Goal: Task Accomplishment & Management: Manage account settings

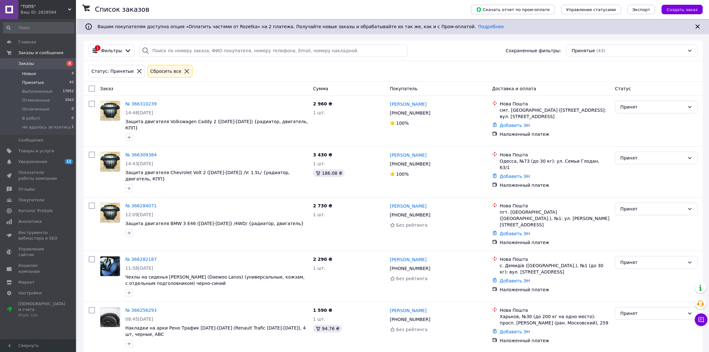
click at [44, 75] on li "Новые 4" at bounding box center [39, 73] width 78 height 9
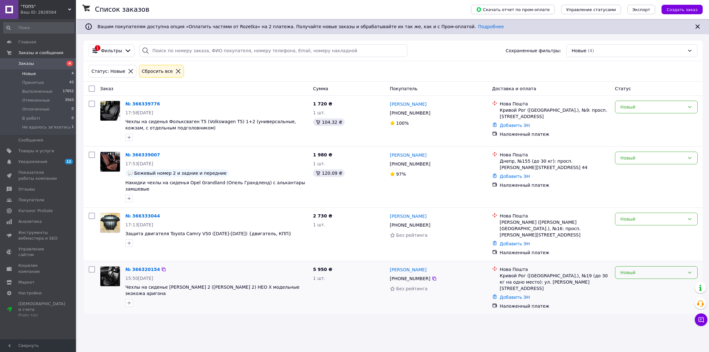
click at [631, 269] on div "Новый" at bounding box center [652, 272] width 64 height 7
click at [647, 282] on li "Принят" at bounding box center [656, 280] width 82 height 11
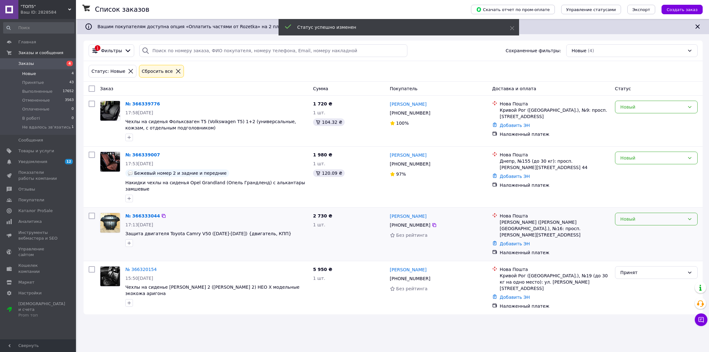
click at [650, 217] on div "Новый" at bounding box center [652, 218] width 64 height 7
click at [639, 232] on li "Принят" at bounding box center [656, 232] width 82 height 11
click at [648, 160] on div "Новый" at bounding box center [652, 157] width 64 height 7
click at [645, 167] on li "Принят" at bounding box center [656, 171] width 82 height 11
click at [652, 105] on div "Новый" at bounding box center [652, 106] width 64 height 7
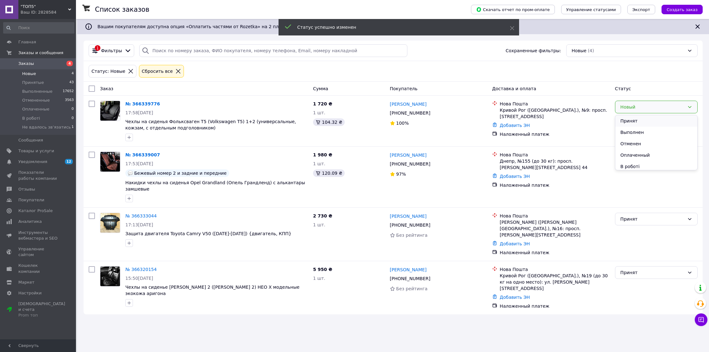
click at [647, 118] on li "Принят" at bounding box center [656, 120] width 82 height 11
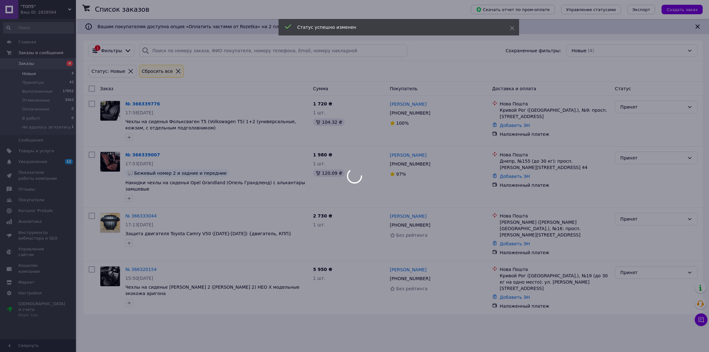
click at [703, 322] on div at bounding box center [354, 176] width 709 height 352
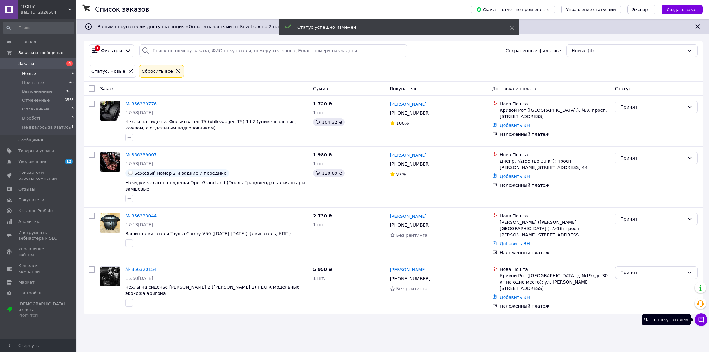
click at [703, 322] on icon at bounding box center [700, 319] width 5 height 5
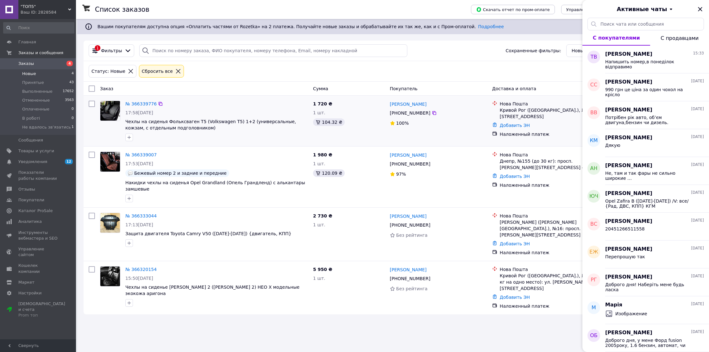
click at [322, 104] on span "1 720 ₴" at bounding box center [322, 103] width 19 height 5
click at [703, 9] on icon "Закрыть" at bounding box center [700, 9] width 8 height 8
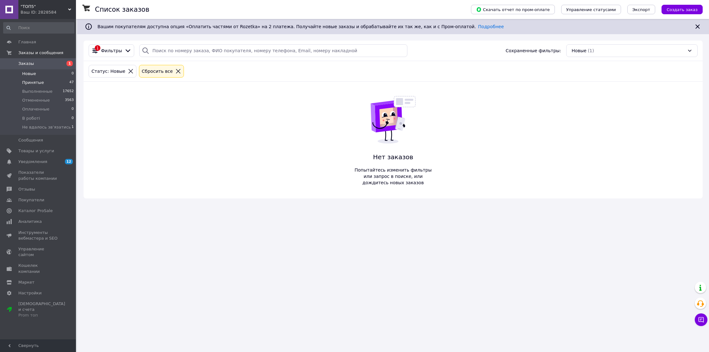
click at [65, 81] on li "Принятые 47" at bounding box center [39, 82] width 78 height 9
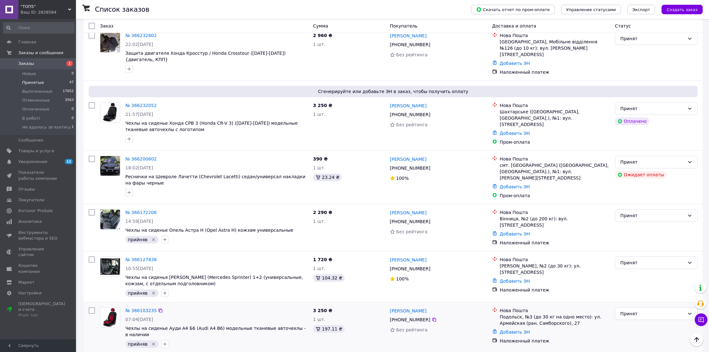
scroll to position [546, 0]
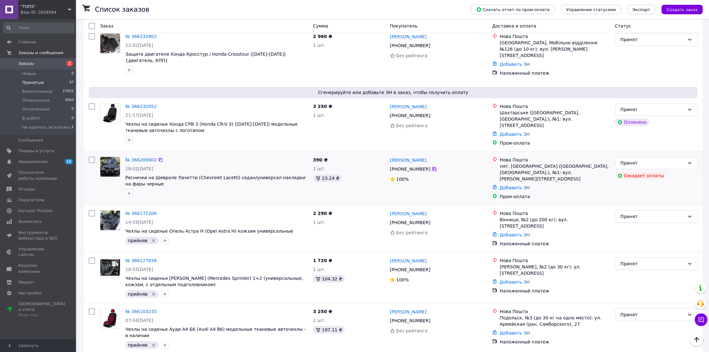
click at [436, 167] on icon at bounding box center [434, 169] width 4 height 4
click at [129, 191] on icon "button" at bounding box center [129, 193] width 5 height 5
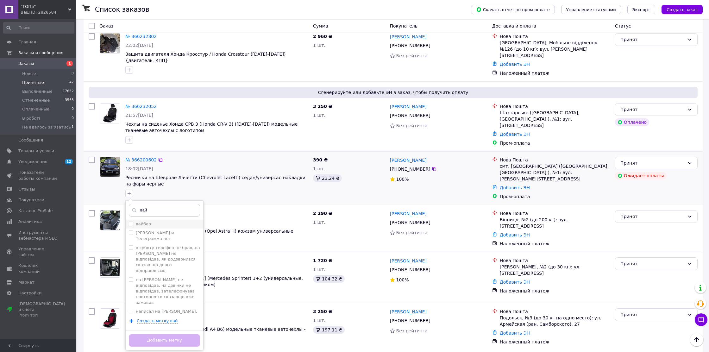
type input "вай"
click at [132, 221] on input "вайбер" at bounding box center [131, 223] width 4 height 4
checkbox input "true"
click at [166, 334] on button "Добавить метку" at bounding box center [164, 340] width 71 height 12
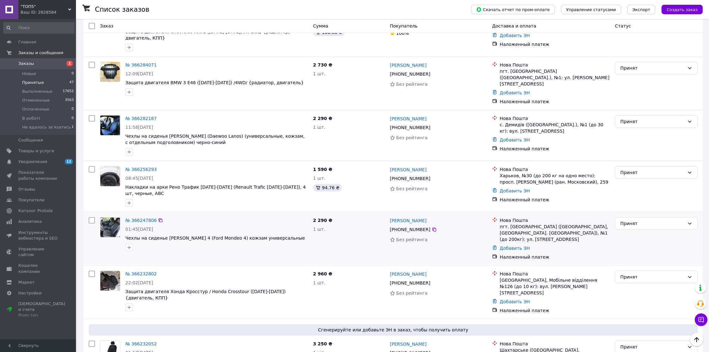
scroll to position [296, 0]
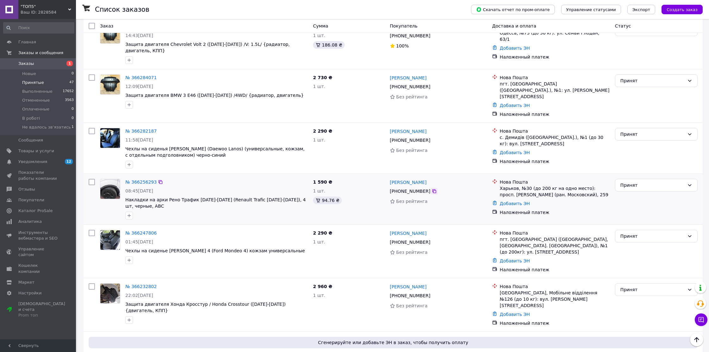
click at [433, 189] on icon at bounding box center [434, 191] width 5 height 5
click at [127, 213] on icon "button" at bounding box center [129, 215] width 5 height 5
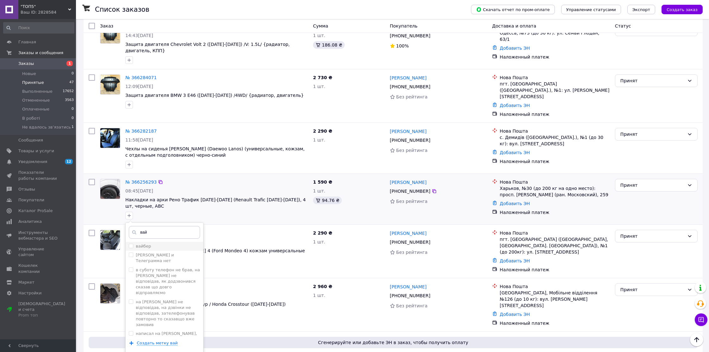
type input "вай"
click at [130, 244] on input "вайбер" at bounding box center [131, 246] width 4 height 4
checkbox input "true"
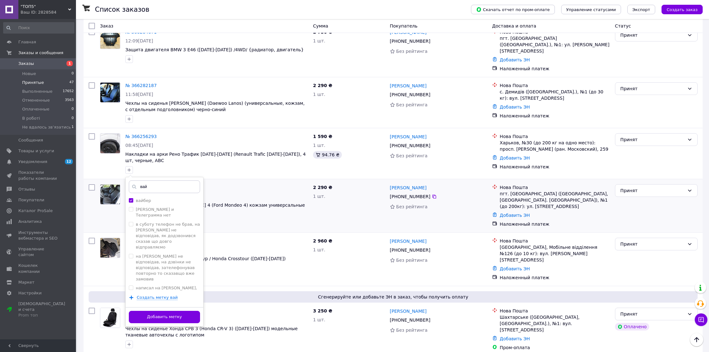
scroll to position [347, 0]
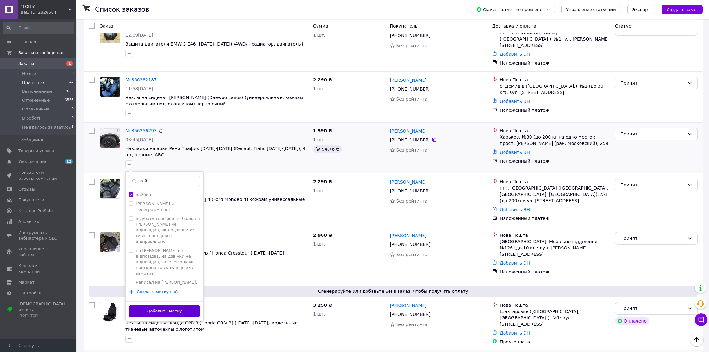
click at [189, 305] on button "Добавить метку" at bounding box center [164, 311] width 71 height 12
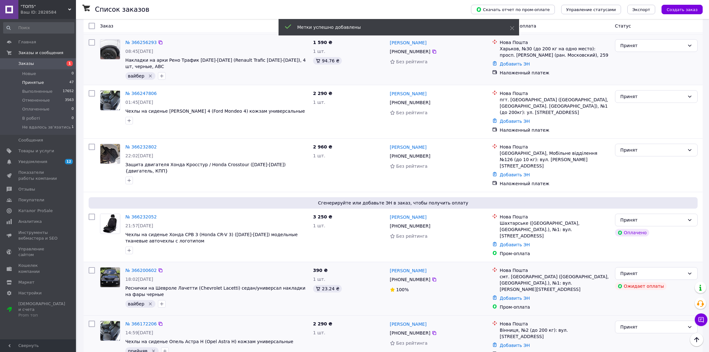
click at [189, 315] on div "№ 366172206 14:59, 11.10.2025 Чехлы на сиденье Опель Астра H (Opel Astra H) кож…" at bounding box center [393, 338] width 619 height 47
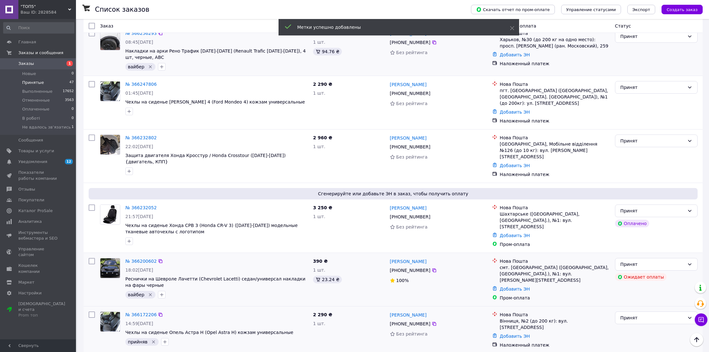
scroll to position [446, 0]
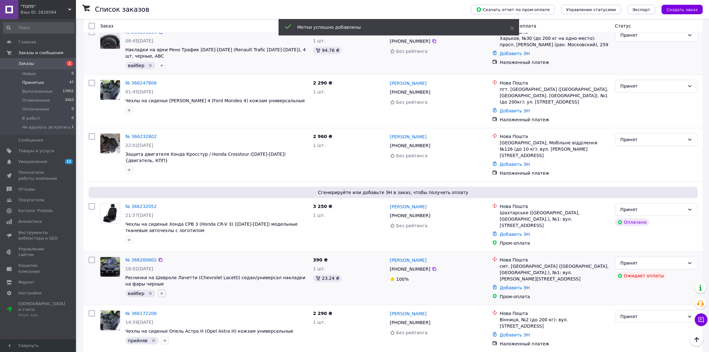
click at [161, 292] on icon "button" at bounding box center [161, 293] width 3 height 3
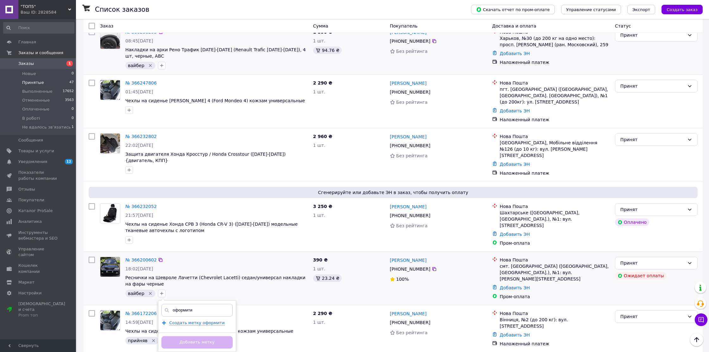
type input "оформити"
click at [162, 321] on icon at bounding box center [164, 323] width 4 height 4
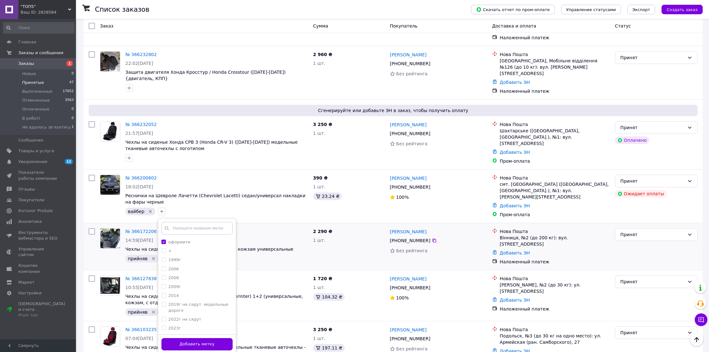
scroll to position [529, 0]
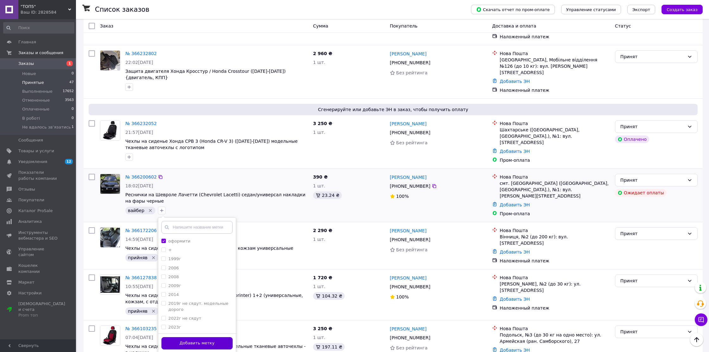
click at [209, 337] on button "Добавить метку" at bounding box center [196, 343] width 71 height 12
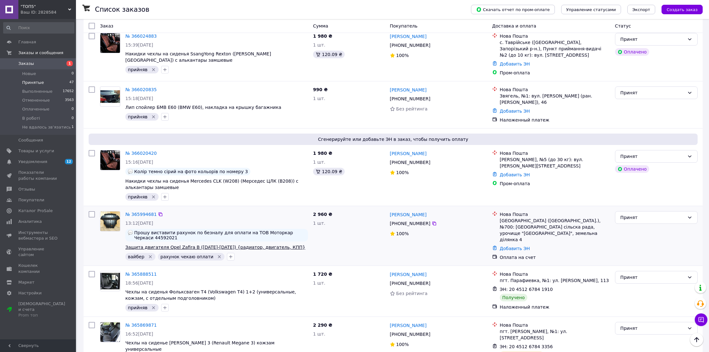
scroll to position [1044, 0]
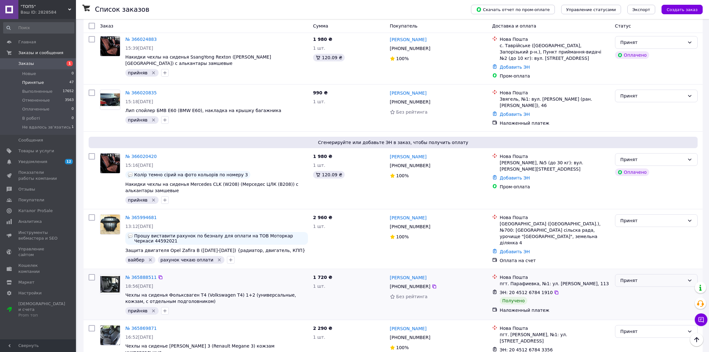
click at [645, 277] on div "Принят" at bounding box center [652, 280] width 64 height 7
click at [640, 258] on li "Выполнен" at bounding box center [656, 258] width 82 height 11
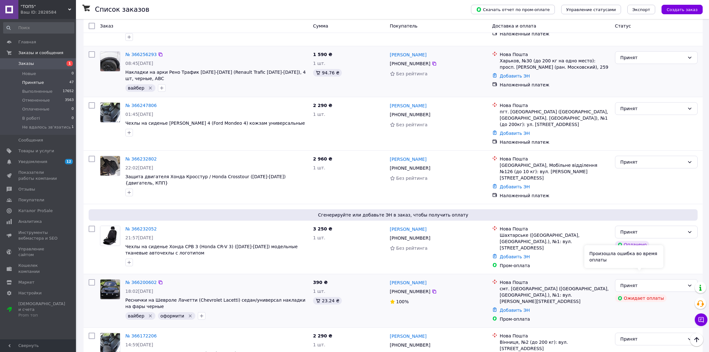
scroll to position [473, 0]
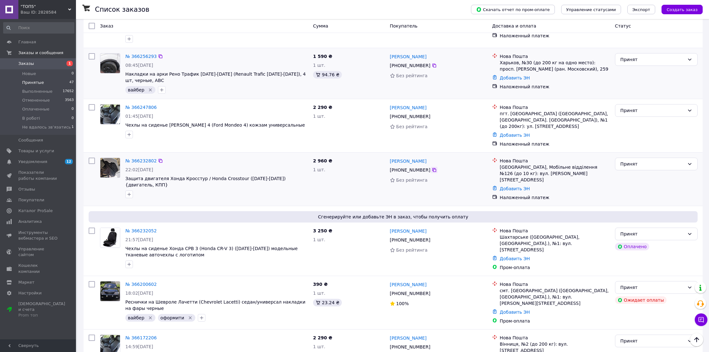
click at [434, 167] on icon at bounding box center [434, 169] width 5 height 5
click at [128, 192] on icon "button" at bounding box center [129, 194] width 5 height 5
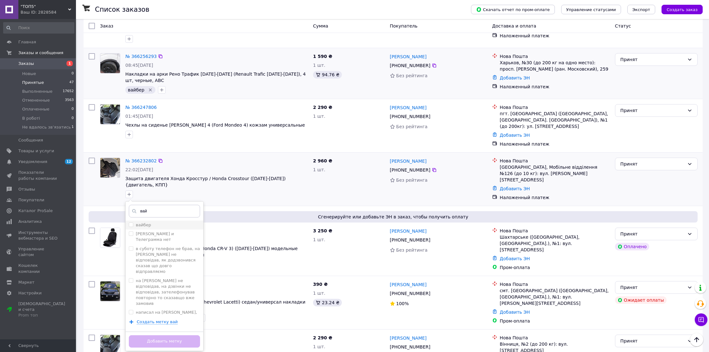
type input "вай"
click at [133, 222] on span at bounding box center [131, 224] width 4 height 4
click at [133, 222] on input "вайбер" at bounding box center [131, 224] width 4 height 4
checkbox input "false"
click at [160, 335] on button "Добавить метку" at bounding box center [164, 341] width 71 height 12
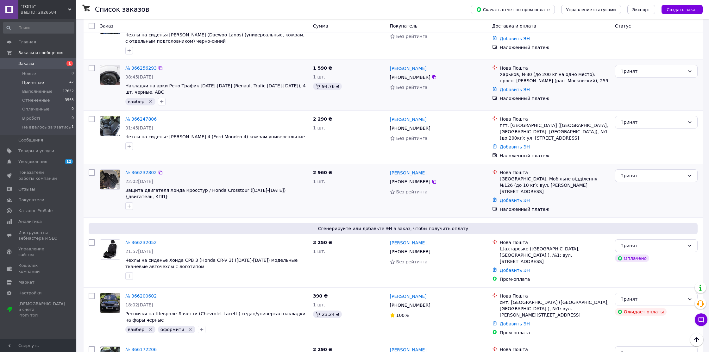
scroll to position [461, 0]
click at [128, 205] on icon "button" at bounding box center [129, 206] width 3 height 3
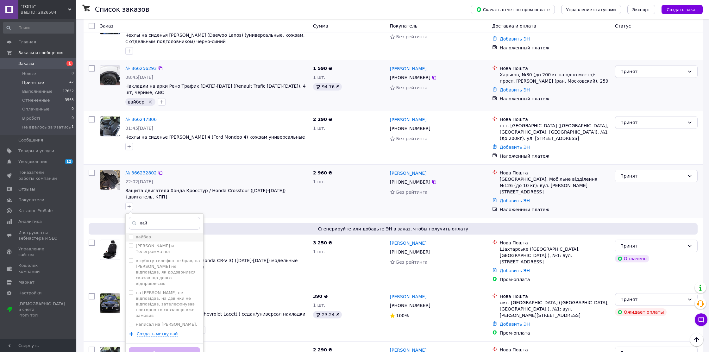
type input "вай"
click at [130, 234] on input "вайбер" at bounding box center [131, 236] width 4 height 4
checkbox input "true"
click at [166, 347] on button "Добавить метку" at bounding box center [164, 353] width 71 height 12
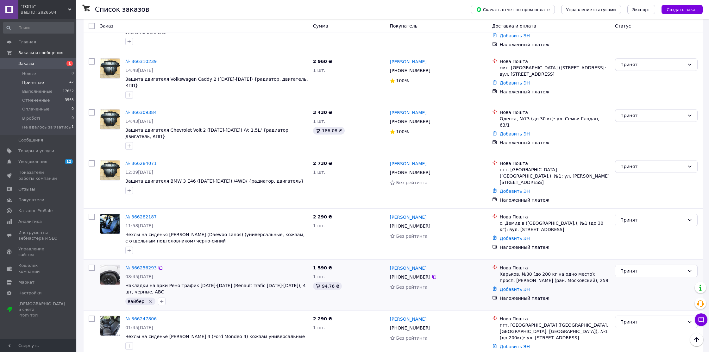
scroll to position [260, 0]
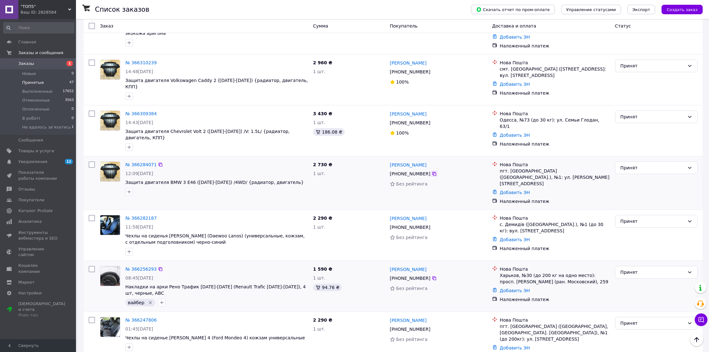
click at [434, 172] on icon at bounding box center [434, 174] width 4 height 4
click at [128, 189] on icon "button" at bounding box center [129, 191] width 5 height 5
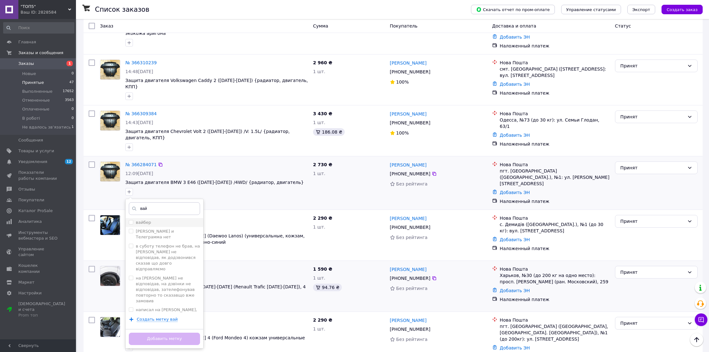
type input "вай"
click at [132, 220] on input "вайбер" at bounding box center [131, 222] width 4 height 4
checkbox input "true"
click at [166, 333] on div "Добавить метку" at bounding box center [165, 338] width 78 height 19
click at [167, 333] on button "Добавить метку" at bounding box center [164, 339] width 71 height 12
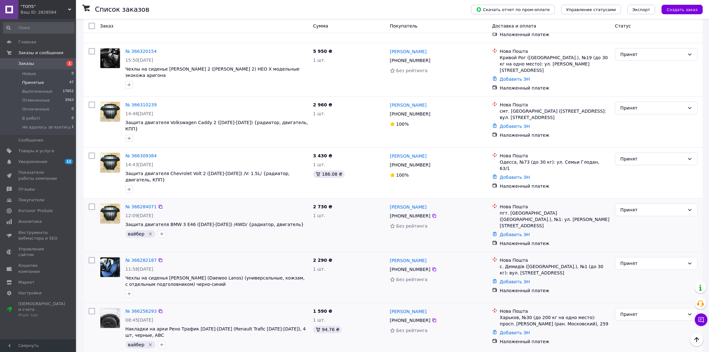
scroll to position [215, 0]
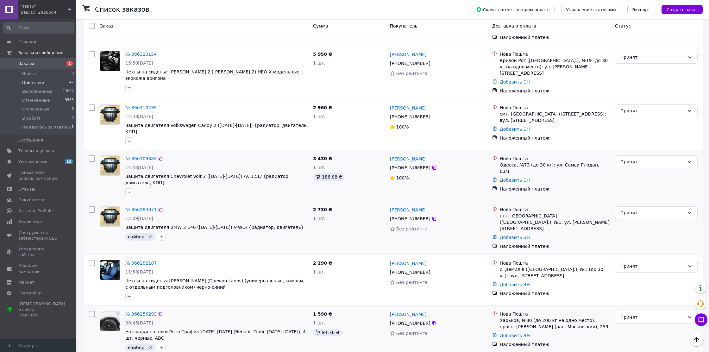
click at [434, 165] on icon at bounding box center [434, 167] width 5 height 5
click at [129, 190] on icon "button" at bounding box center [129, 191] width 3 height 3
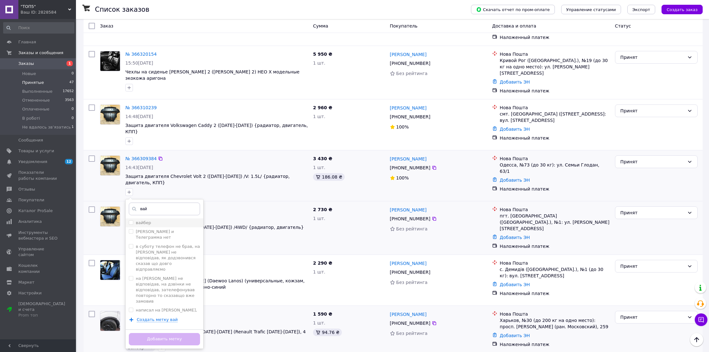
type input "вай"
click at [132, 220] on input "вайбер" at bounding box center [131, 222] width 4 height 4
checkbox input "true"
click at [169, 333] on button "Добавить метку" at bounding box center [164, 339] width 71 height 12
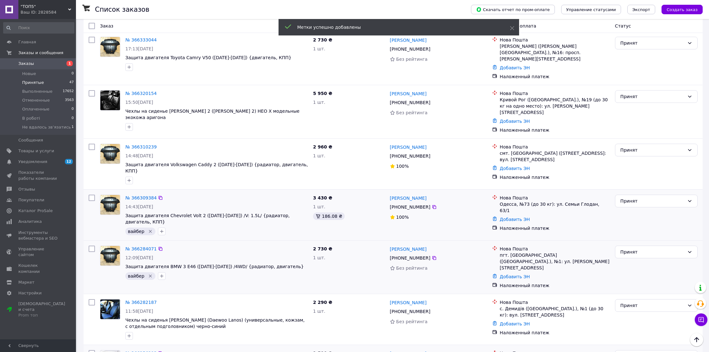
scroll to position [171, 0]
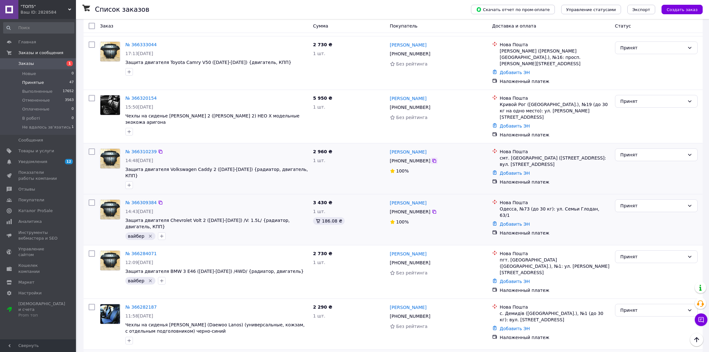
click at [434, 158] on icon at bounding box center [434, 160] width 5 height 5
click at [129, 183] on icon "button" at bounding box center [129, 185] width 5 height 5
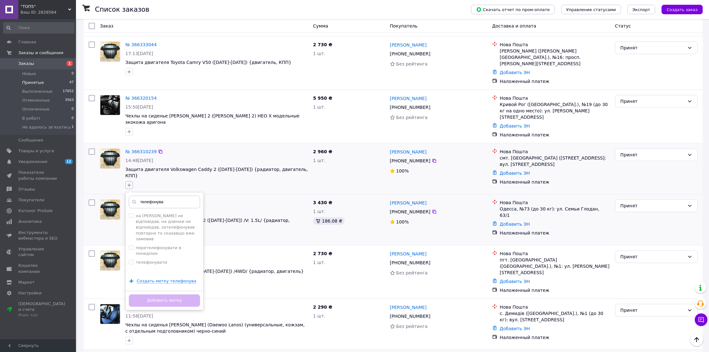
type input "телефонував"
drag, startPoint x: 129, startPoint y: 171, endPoint x: 130, endPoint y: 239, distance: 67.7
click at [130, 239] on ul "на вайбер не відповідав, на дзвінки не відповідав, зателефонував повторно то ск…" at bounding box center [165, 242] width 78 height 63
click at [132, 279] on icon at bounding box center [131, 281] width 4 height 4
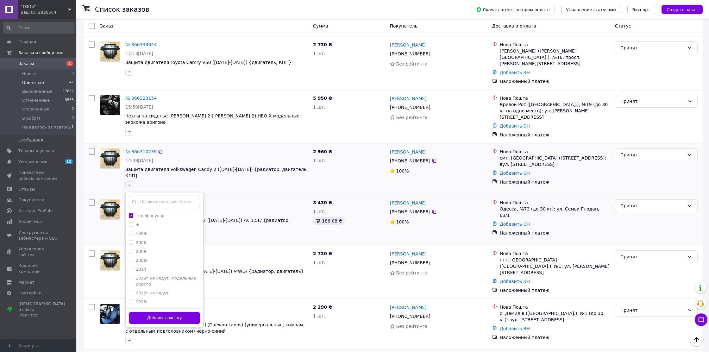
click at [170, 308] on div "Добавить метку" at bounding box center [165, 317] width 78 height 19
click at [161, 196] on input "text" at bounding box center [164, 202] width 71 height 13
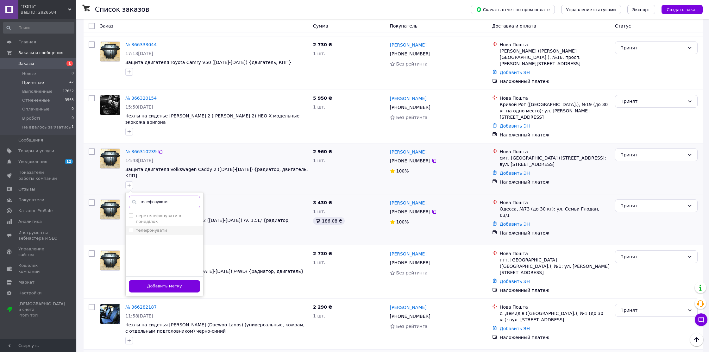
type input "телефонувати"
click at [131, 228] on input "телефонувати" at bounding box center [131, 230] width 4 height 4
checkbox input "true"
click at [170, 280] on button "Добавить метку" at bounding box center [164, 286] width 71 height 12
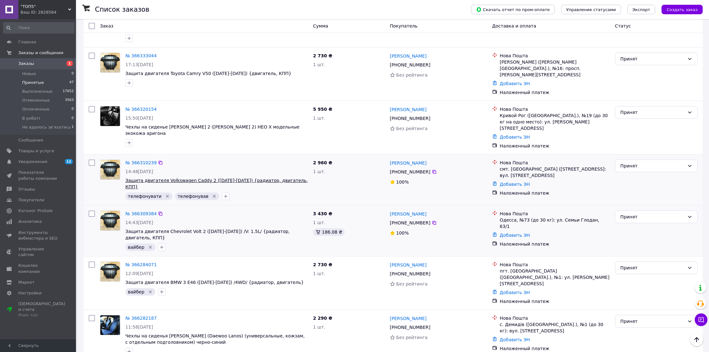
scroll to position [160, 0]
click at [212, 194] on icon "Удалить метку" at bounding box center [214, 196] width 5 height 5
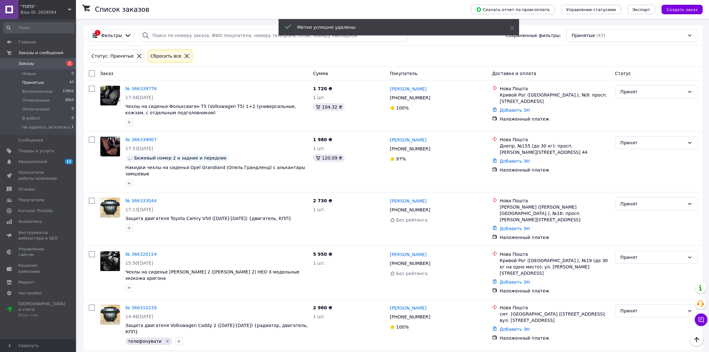
scroll to position [15, 0]
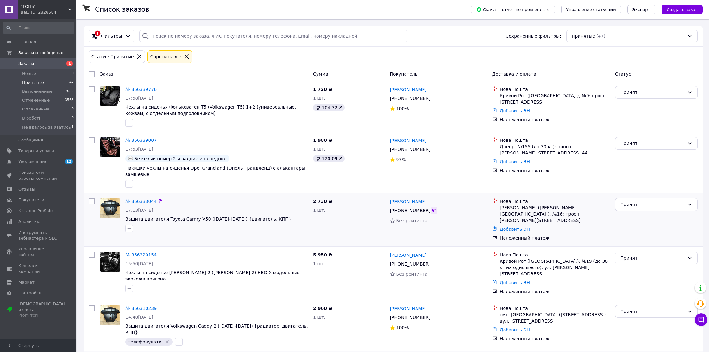
click at [434, 209] on icon at bounding box center [434, 210] width 5 height 5
click at [127, 227] on icon "button" at bounding box center [129, 228] width 5 height 5
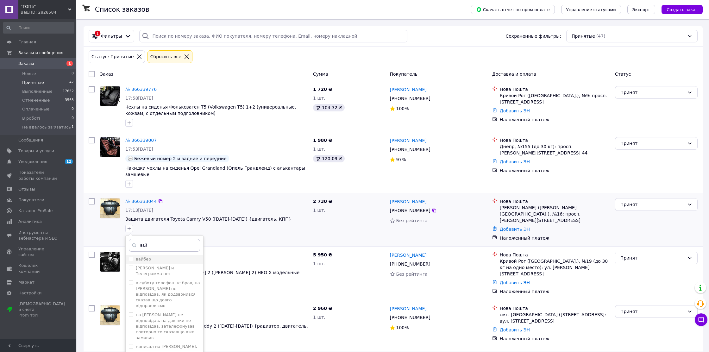
type input "вай"
click at [129, 258] on input "вайбер" at bounding box center [131, 259] width 4 height 4
checkbox input "true"
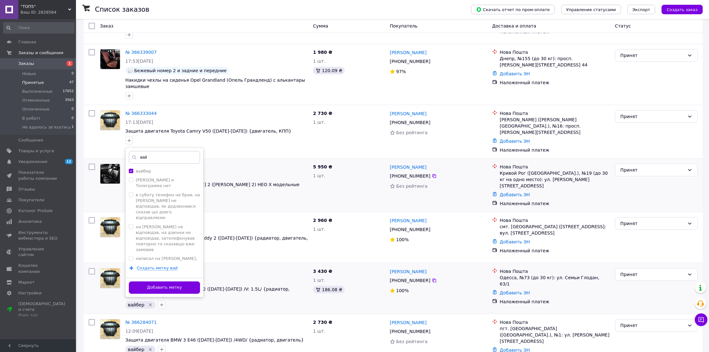
scroll to position [103, 0]
click at [185, 288] on button "Добавить метку" at bounding box center [164, 287] width 71 height 12
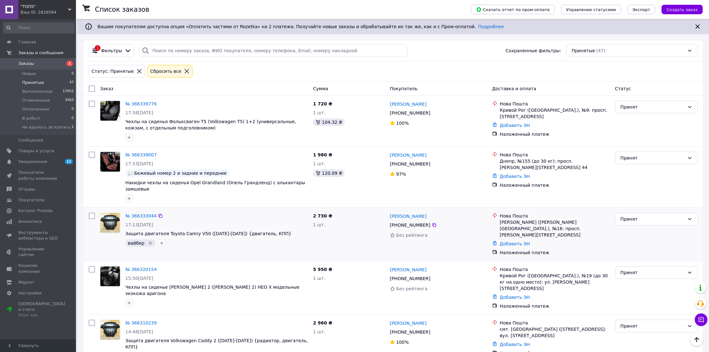
scroll to position [0, 0]
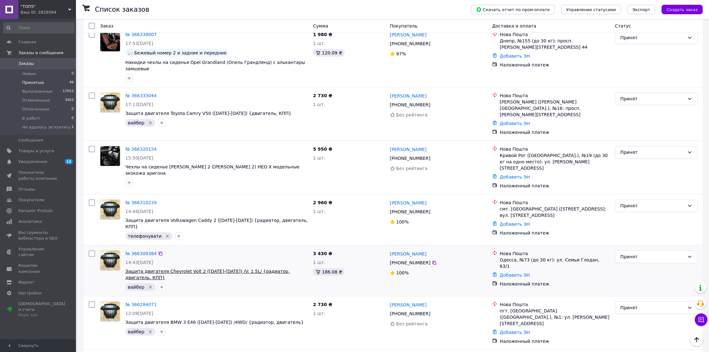
scroll to position [121, 0]
click at [160, 284] on icon "button" at bounding box center [161, 286] width 5 height 5
type input "оформити"
click at [163, 315] on input "оформити" at bounding box center [163, 317] width 4 height 4
checkbox input "true"
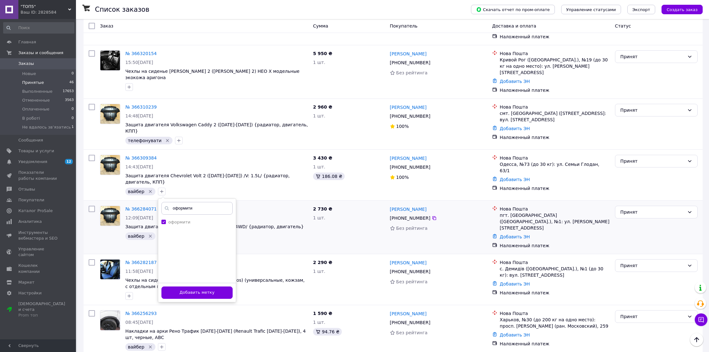
scroll to position [218, 0]
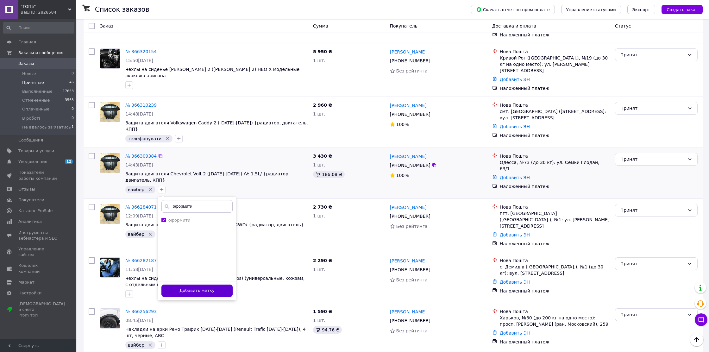
click at [208, 284] on button "Добавить метку" at bounding box center [196, 290] width 71 height 12
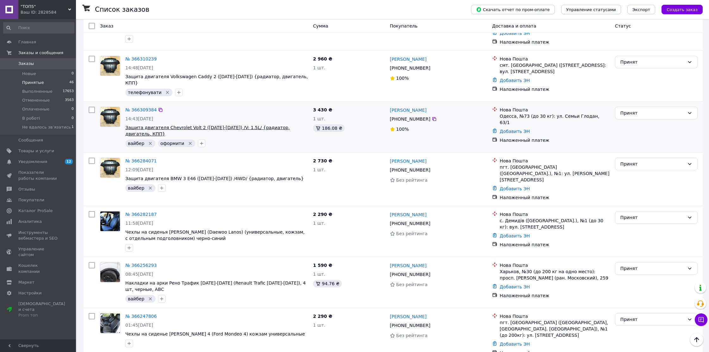
scroll to position [265, 0]
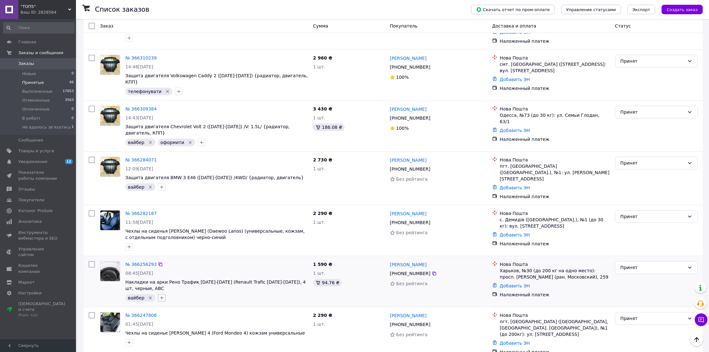
click at [159, 295] on icon "button" at bounding box center [161, 297] width 5 height 5
type input "оформити"
click at [164, 326] on input "оформити" at bounding box center [163, 328] width 4 height 4
checkbox input "true"
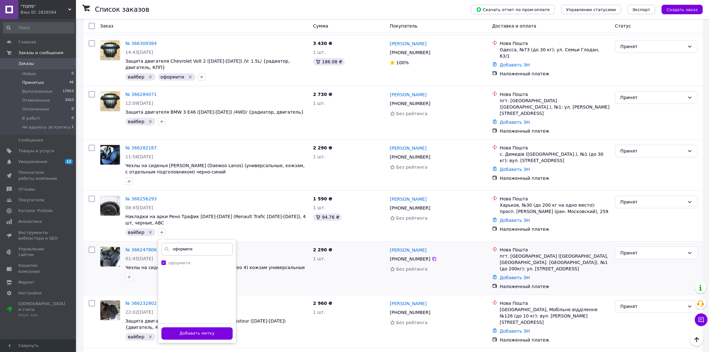
scroll to position [332, 0]
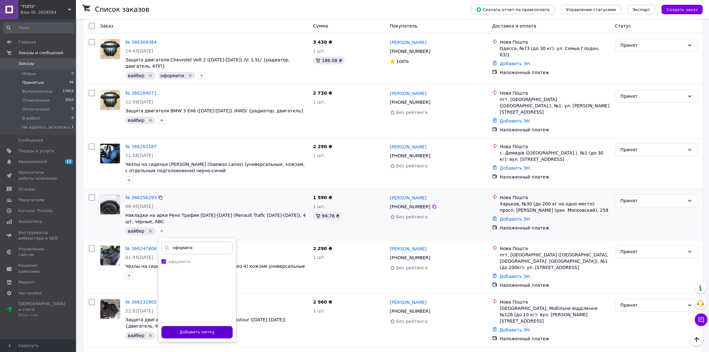
click at [214, 326] on button "Добавить метку" at bounding box center [196, 332] width 71 height 12
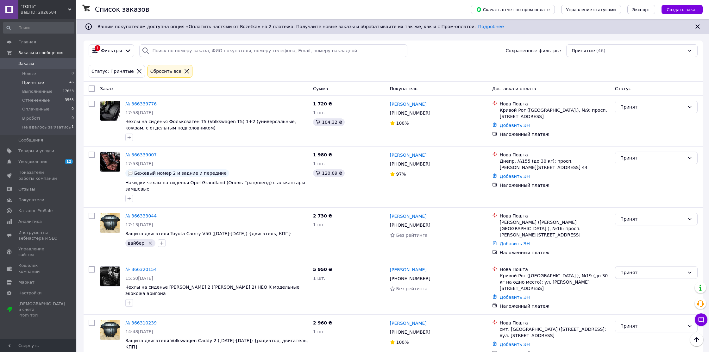
scroll to position [0, 0]
click at [129, 135] on icon "button" at bounding box center [129, 137] width 5 height 5
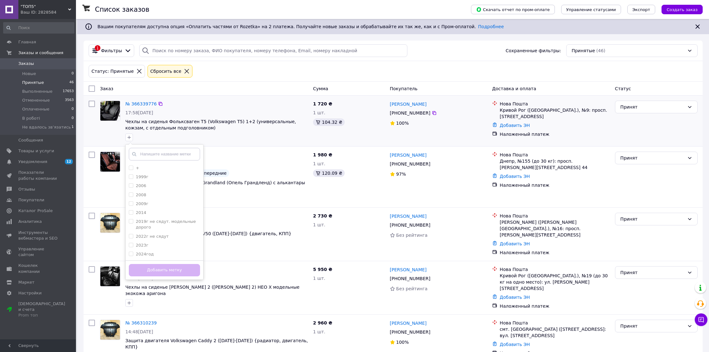
click at [240, 132] on div "№ 366339776 17:58, 12.10.2025 Чехлы на сиденья Фольксваген Т5 (Volkswagen T5) 1…" at bounding box center [217, 121] width 188 height 46
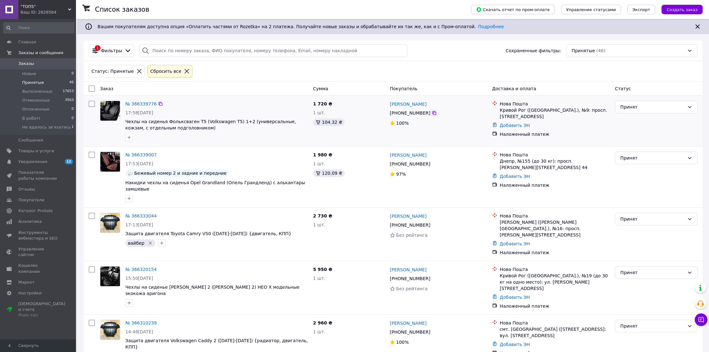
click at [434, 113] on icon at bounding box center [434, 112] width 5 height 5
click at [129, 138] on icon "button" at bounding box center [129, 137] width 3 height 3
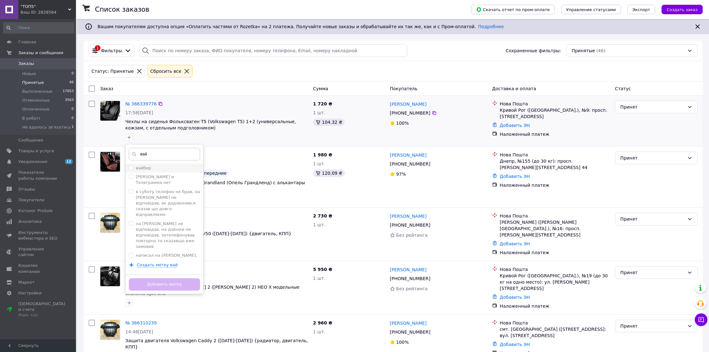
type input "вай"
click at [131, 166] on input "вайбер" at bounding box center [131, 167] width 4 height 4
checkbox input "true"
click at [159, 284] on button "Добавить метку" at bounding box center [164, 284] width 71 height 12
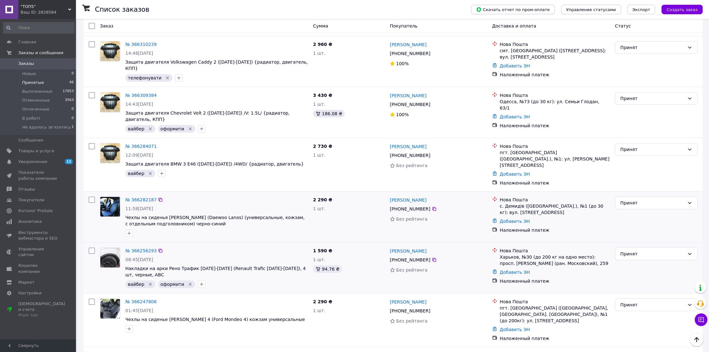
scroll to position [285, 0]
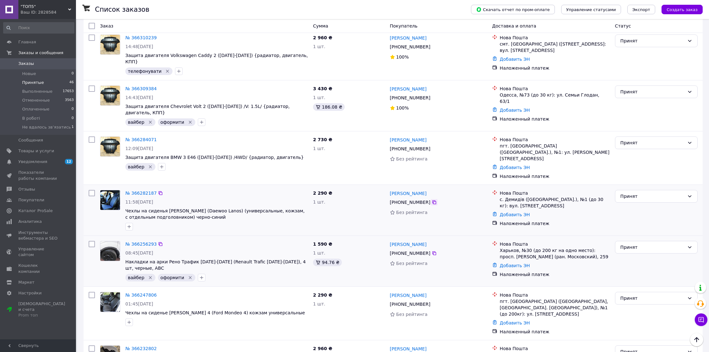
click at [436, 200] on icon at bounding box center [434, 202] width 4 height 4
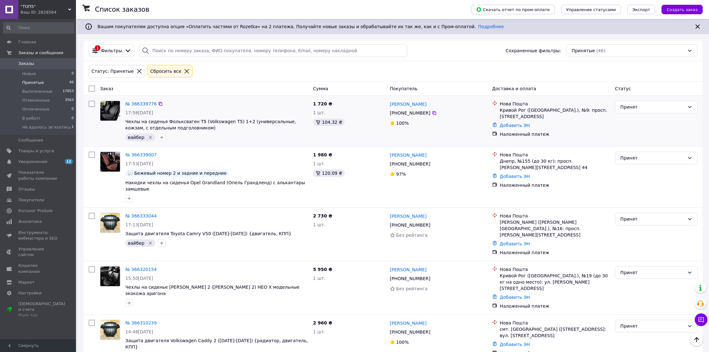
scroll to position [0, 0]
click at [162, 139] on icon "button" at bounding box center [161, 137] width 5 height 5
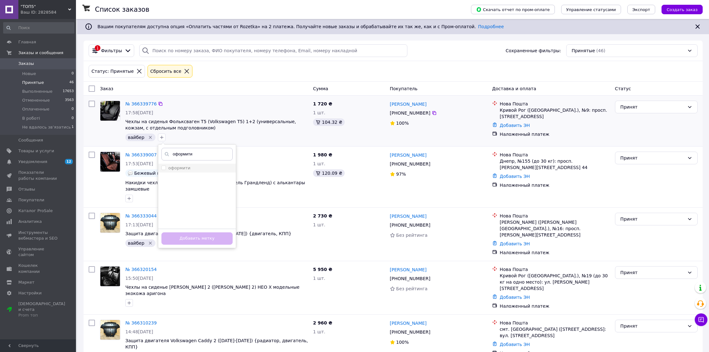
type input "оформити"
click at [161, 170] on span at bounding box center [163, 167] width 4 height 4
click at [161, 170] on input "оформити" at bounding box center [163, 167] width 4 height 4
click at [162, 170] on input "оформити" at bounding box center [163, 167] width 4 height 4
checkbox input "true"
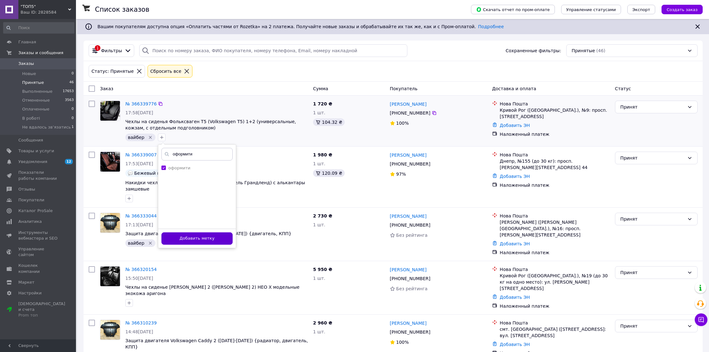
click at [196, 238] on button "Добавить метку" at bounding box center [196, 238] width 71 height 12
